Goal: Information Seeking & Learning: Learn about a topic

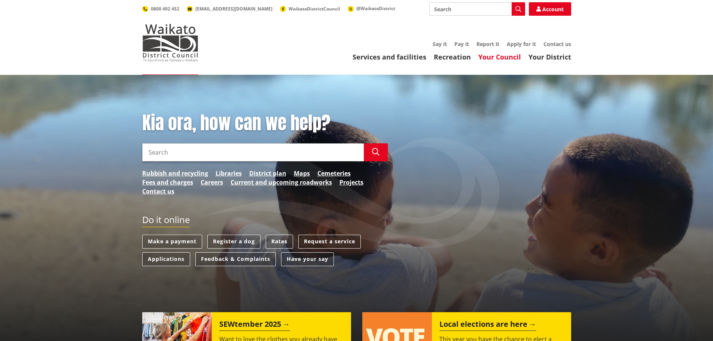
click at [508, 59] on link "Your Council" at bounding box center [499, 56] width 43 height 9
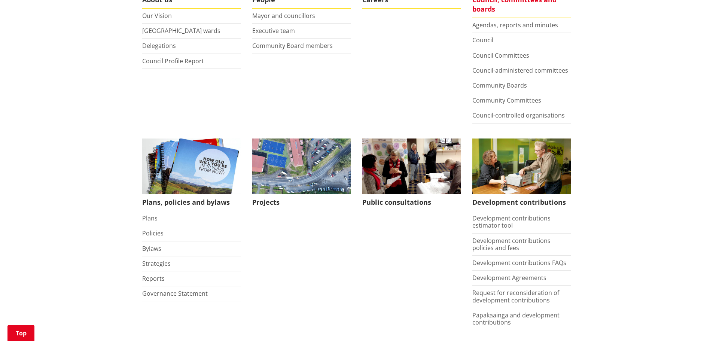
scroll to position [262, 0]
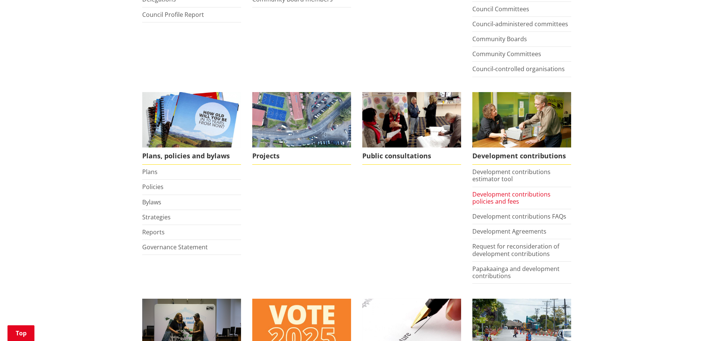
click at [503, 201] on link "Development contributions policies and fees" at bounding box center [511, 197] width 78 height 15
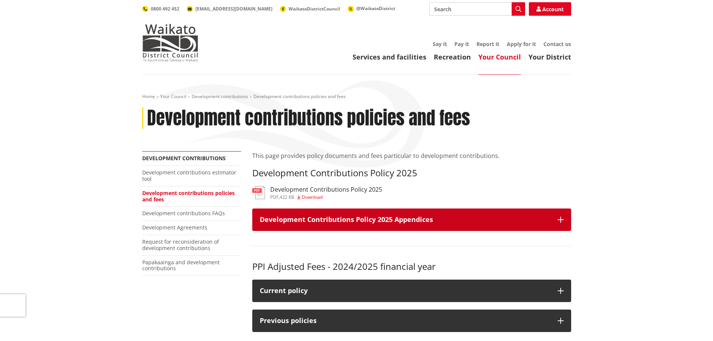
click at [408, 223] on h3 "Development Contributions Policy 2025 Appendices" at bounding box center [405, 219] width 290 height 7
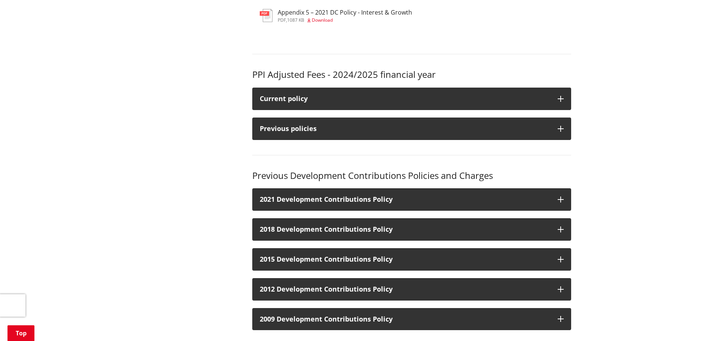
scroll to position [599, 0]
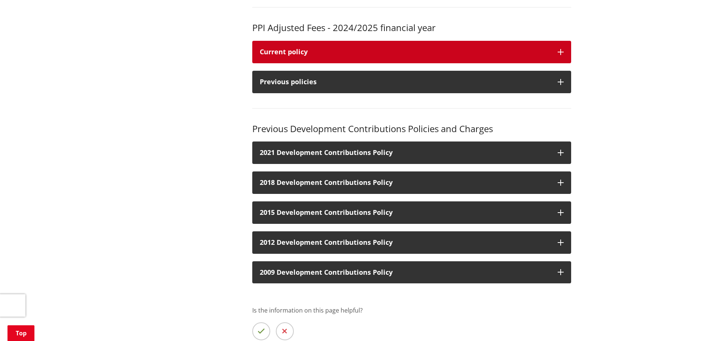
click at [343, 53] on div "Current policy" at bounding box center [405, 51] width 290 height 7
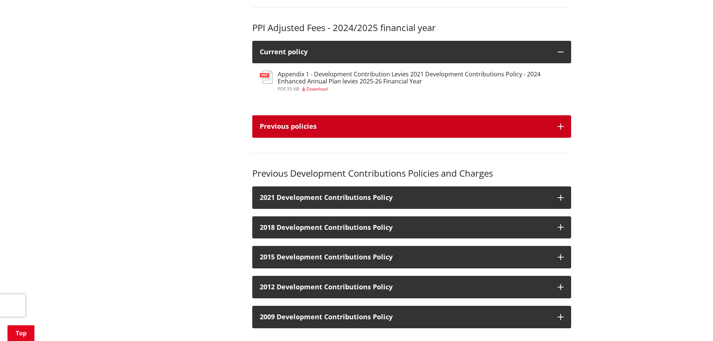
click at [372, 121] on button "Previous policies" at bounding box center [411, 126] width 319 height 22
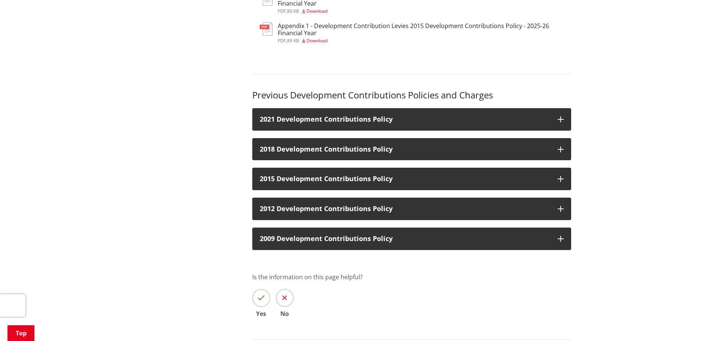
scroll to position [786, 0]
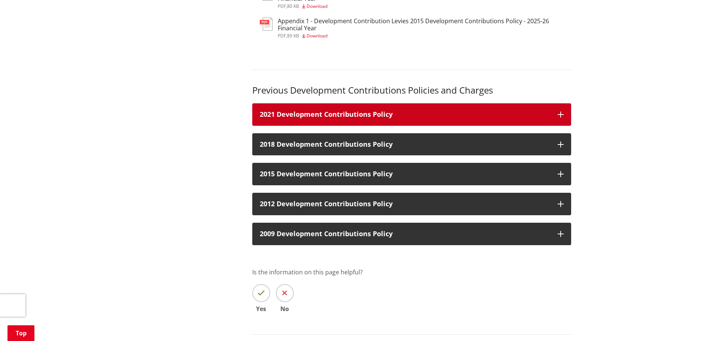
click at [342, 115] on h3 "2021 Development Contributions Policy" at bounding box center [405, 114] width 290 height 7
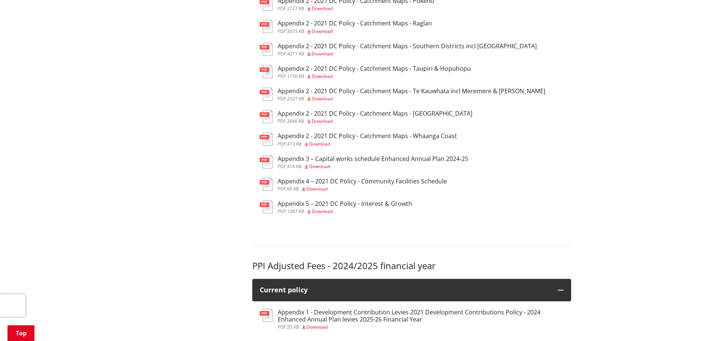
scroll to position [374, 0]
